Goal: Use online tool/utility: Use online tool/utility

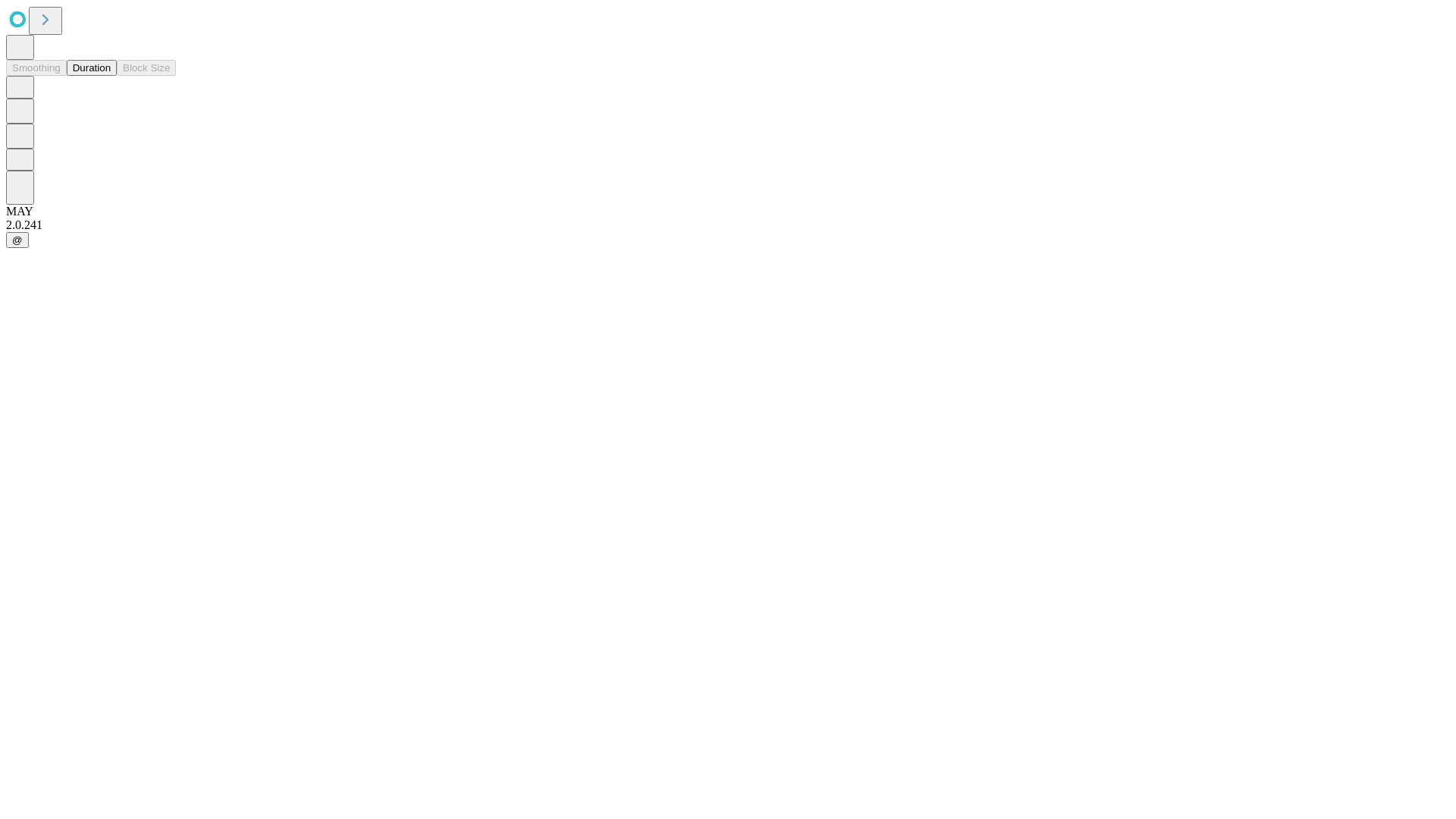
click at [111, 76] on button "Duration" at bounding box center [91, 67] width 50 height 16
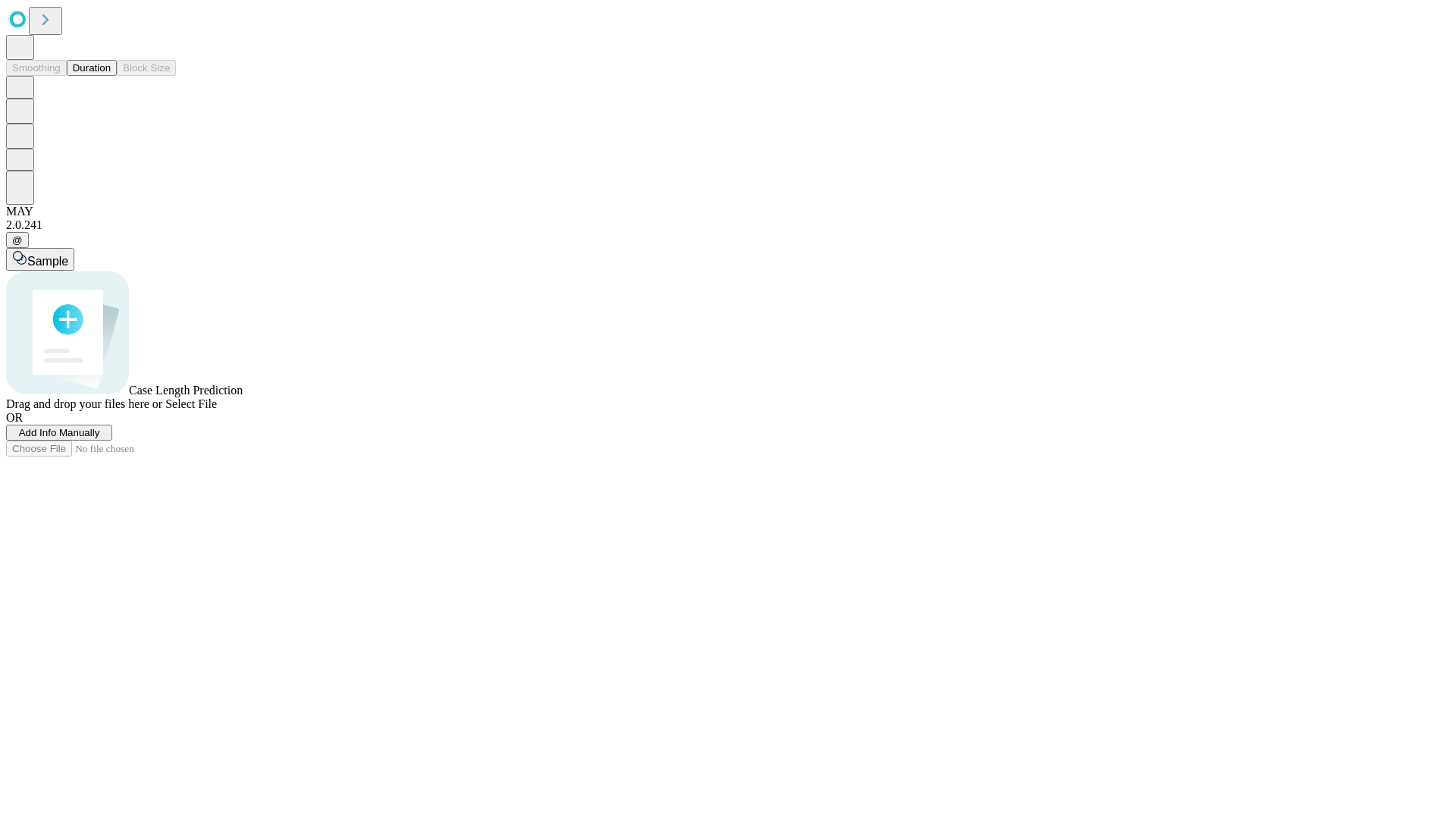
click at [101, 438] on span "Add Info Manually" at bounding box center [60, 433] width 81 height 11
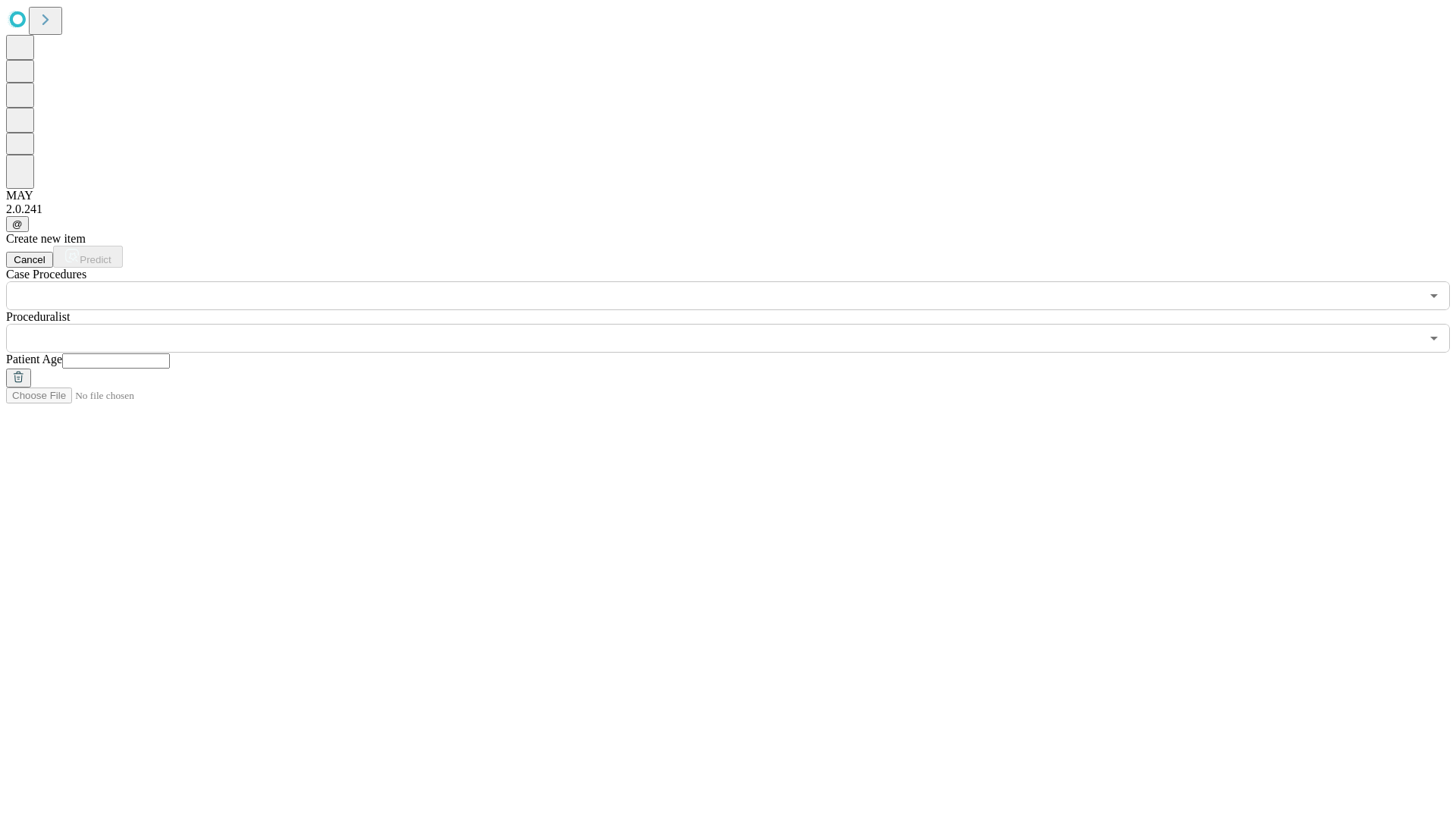
click at [170, 353] on input "text" at bounding box center [115, 361] width 108 height 15
